Goal: Task Accomplishment & Management: Manage account settings

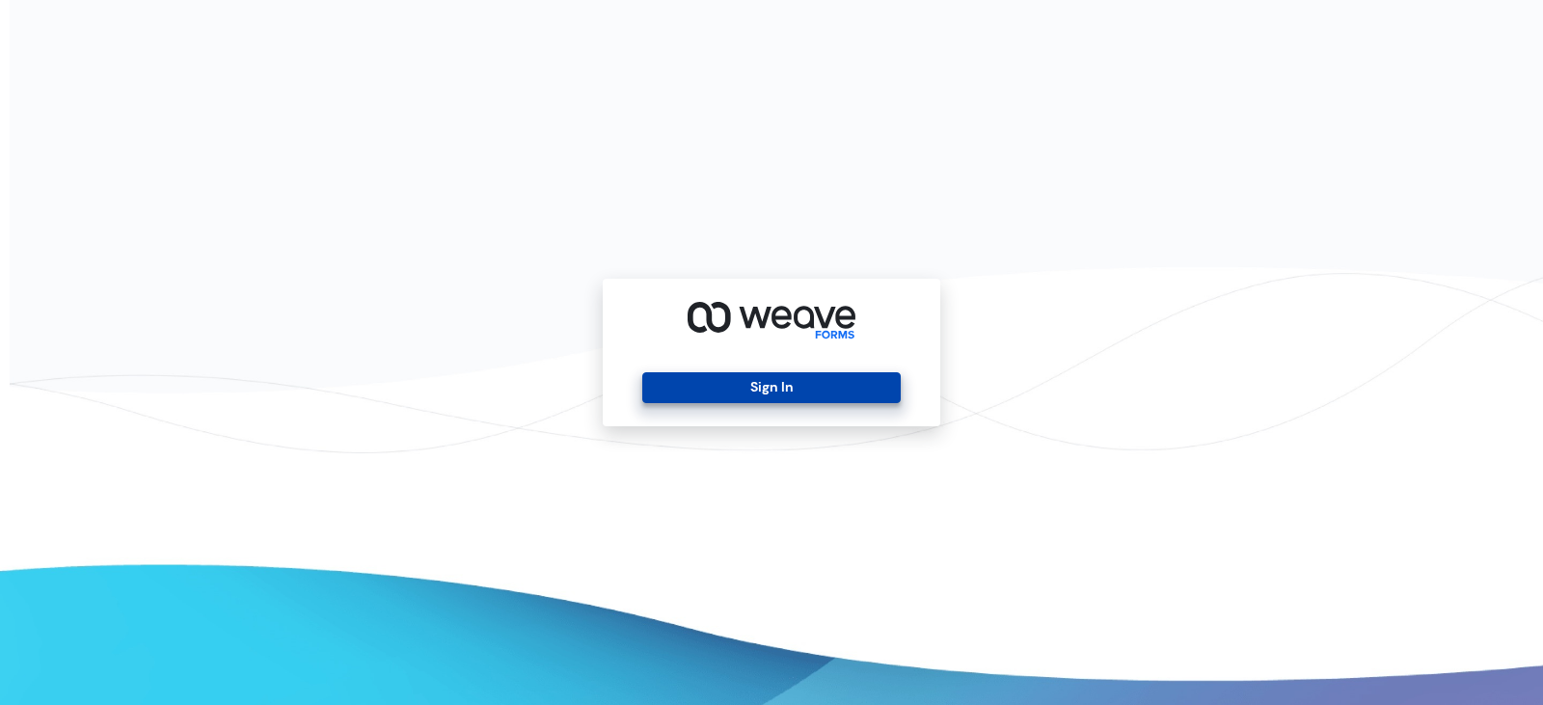
click at [723, 394] on button "Sign In" at bounding box center [770, 387] width 257 height 31
